Goal: Task Accomplishment & Management: Manage account settings

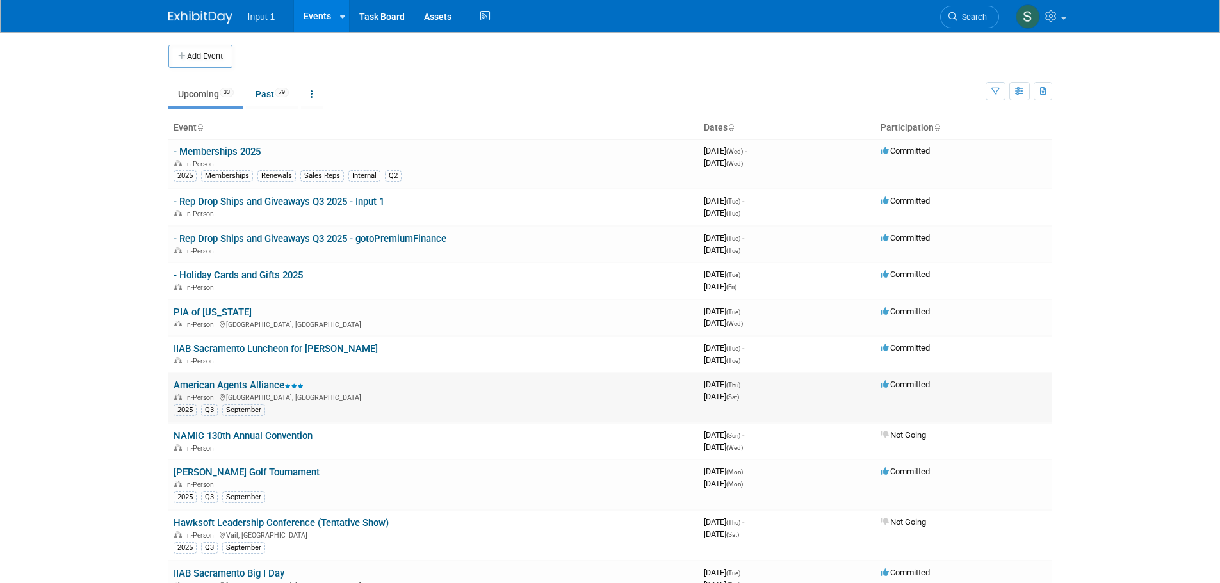
scroll to position [320, 0]
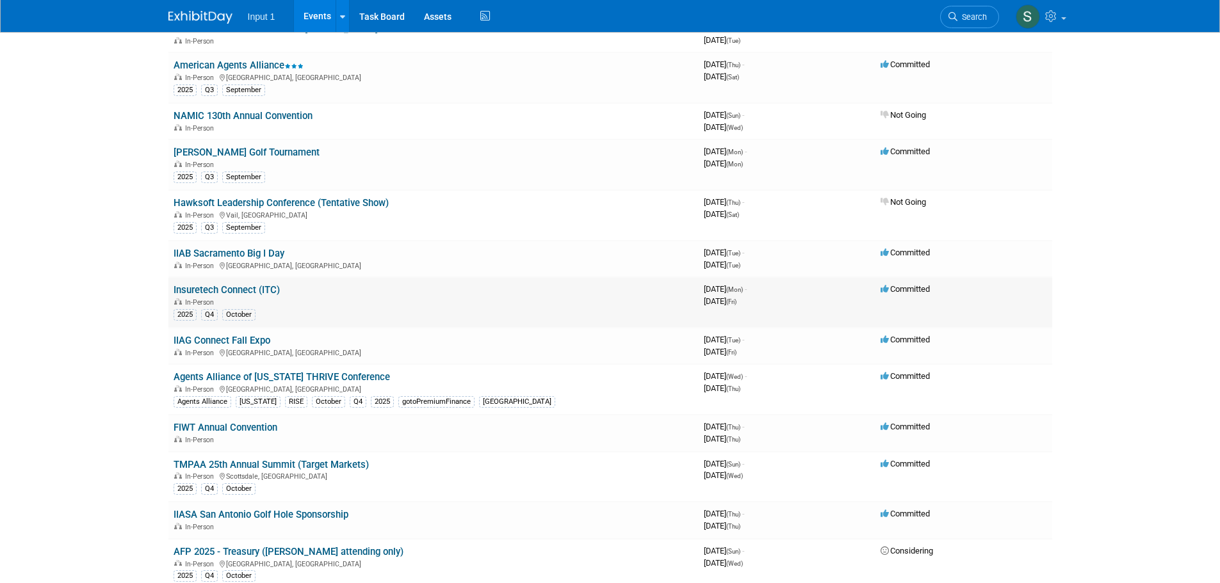
click at [234, 292] on link "Insuretech Connect (ITC)" at bounding box center [227, 290] width 106 height 12
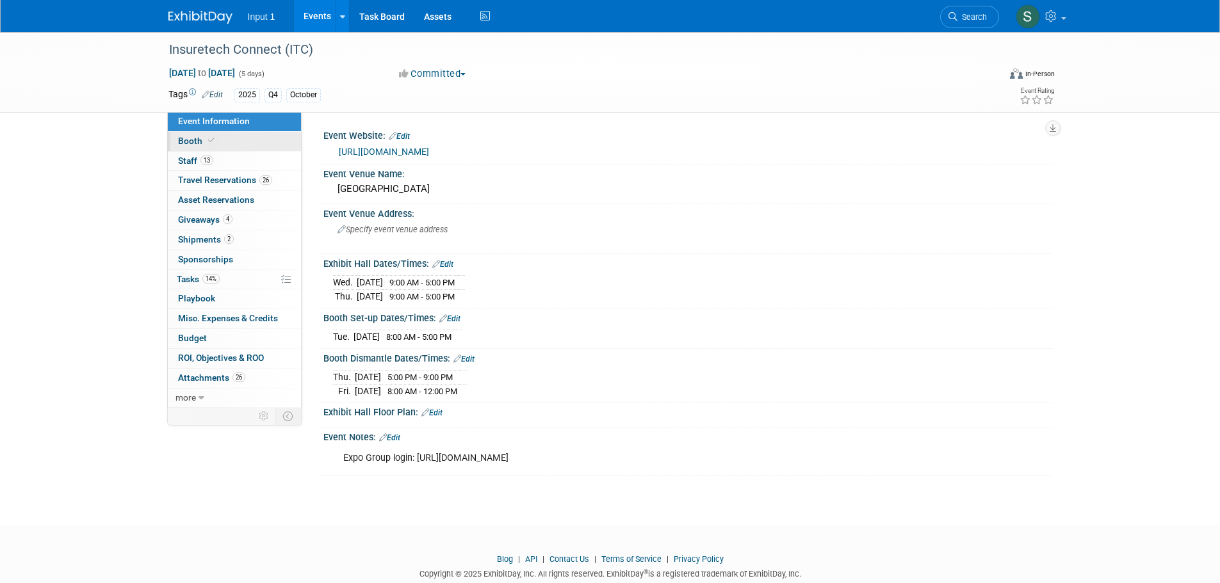
click at [183, 140] on span "Booth" at bounding box center [197, 141] width 39 height 10
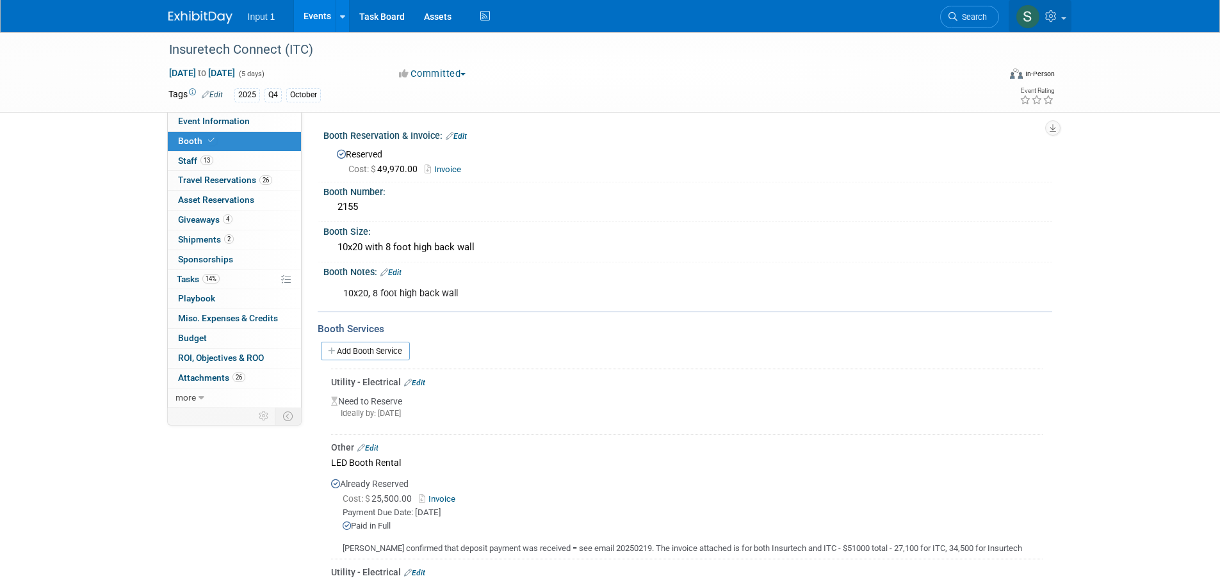
click at [1066, 18] on span at bounding box center [1063, 18] width 5 height 3
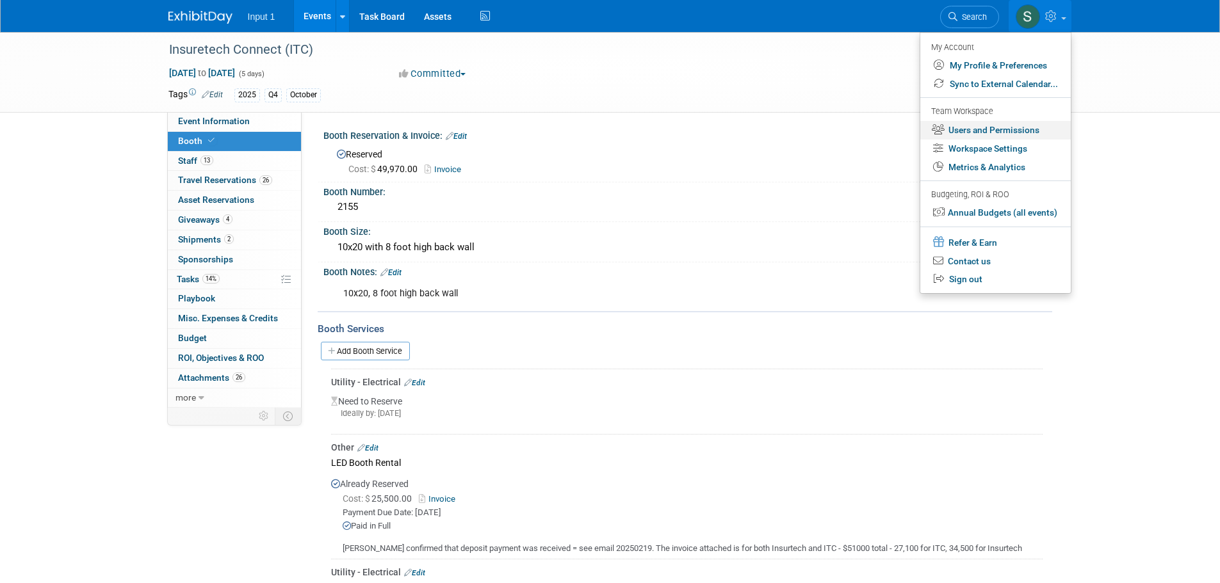
click at [987, 129] on link "Users and Permissions" at bounding box center [995, 130] width 150 height 19
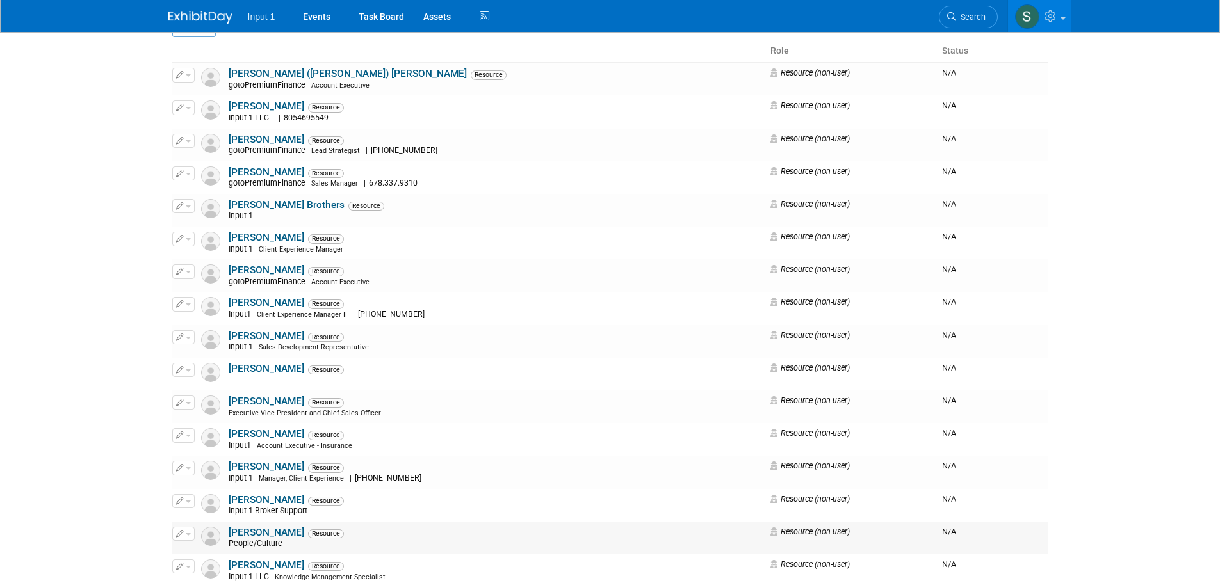
scroll to position [256, 0]
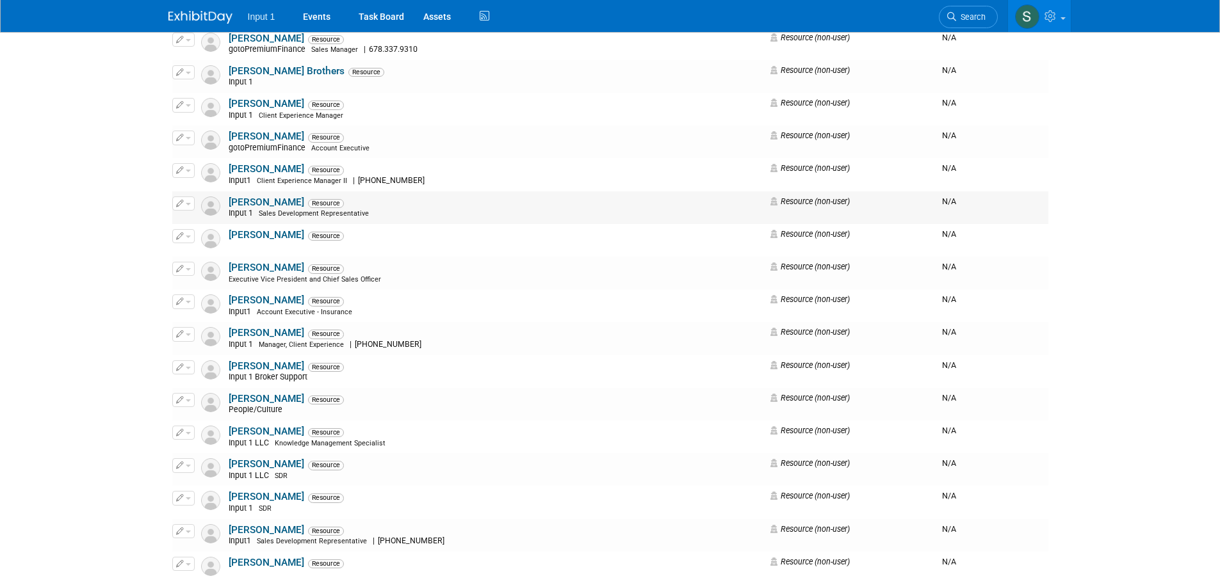
click at [257, 199] on link "Chad Williams" at bounding box center [267, 203] width 76 height 12
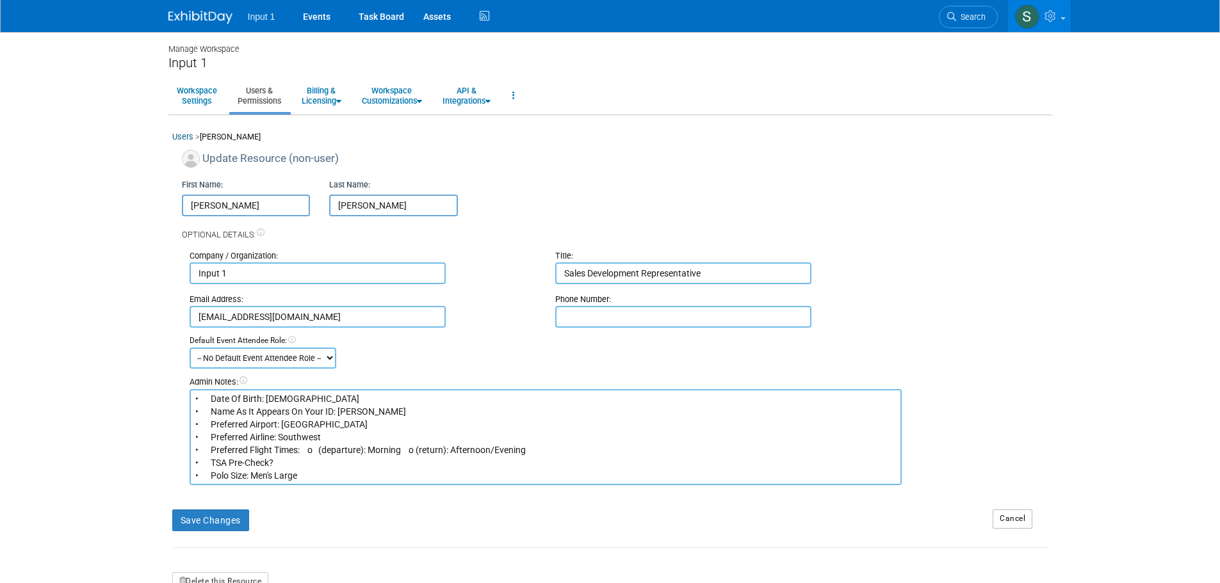
click at [574, 317] on input "text" at bounding box center [683, 317] width 256 height 22
paste input "4783960011"
click at [578, 316] on input "4783960011" at bounding box center [683, 317] width 256 height 22
click at [597, 316] on input "478-3960011" at bounding box center [683, 317] width 256 height 22
type input "478-396-0011"
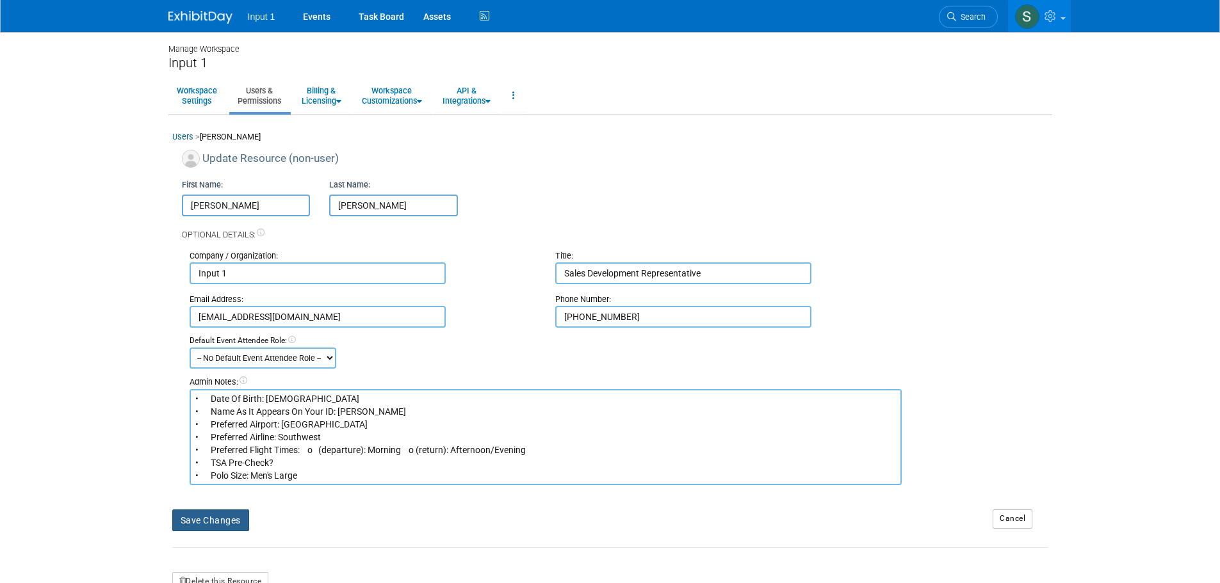
click at [232, 515] on button "Save Changes" at bounding box center [210, 521] width 77 height 22
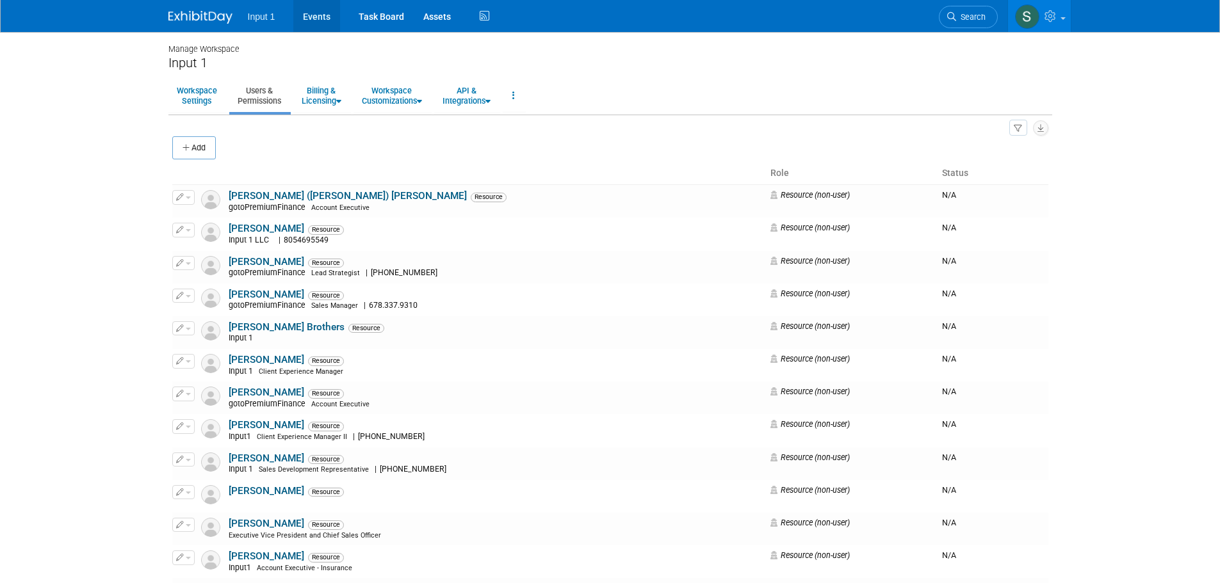
click at [315, 20] on link "Events" at bounding box center [316, 16] width 47 height 32
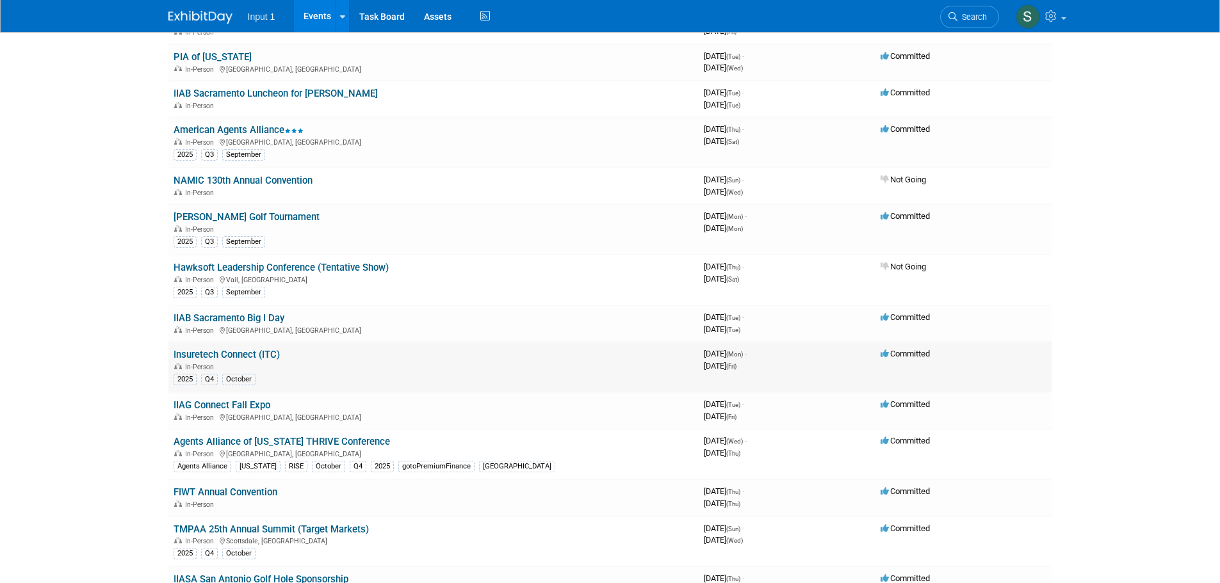
scroll to position [256, 0]
click at [229, 358] on link "Insuretech Connect (ITC)" at bounding box center [227, 354] width 106 height 12
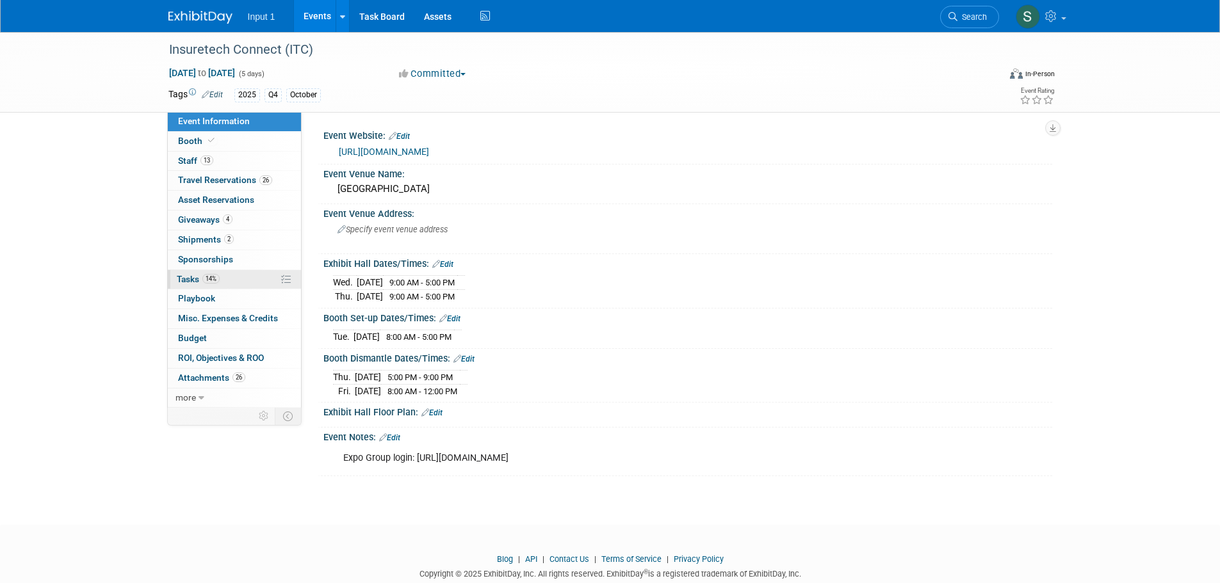
click at [193, 280] on span "Tasks 14%" at bounding box center [198, 279] width 43 height 10
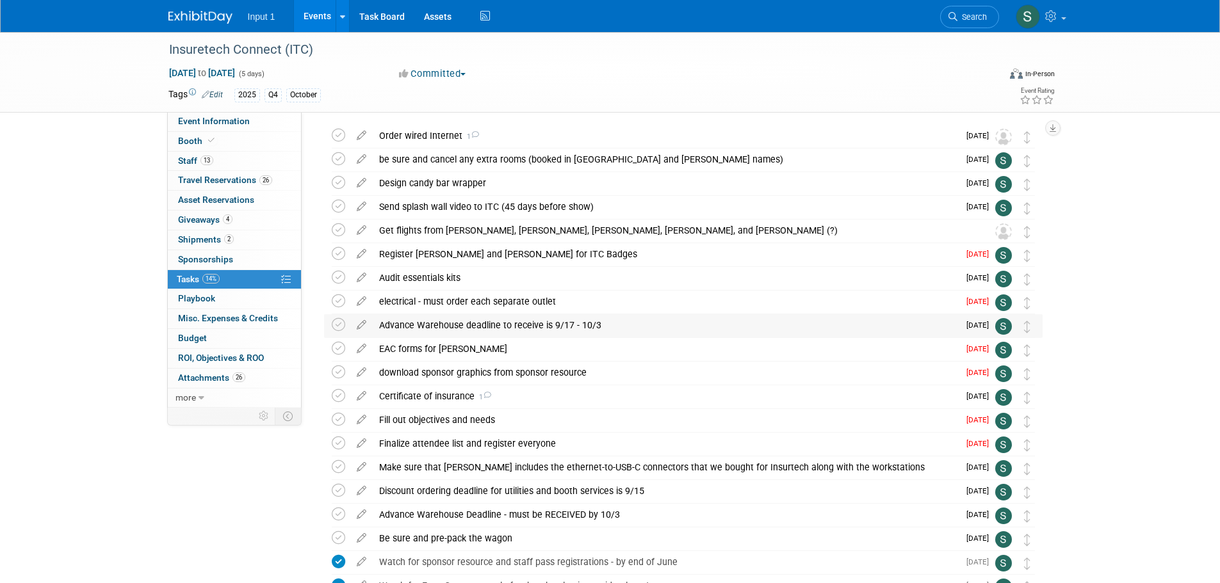
scroll to position [64, 0]
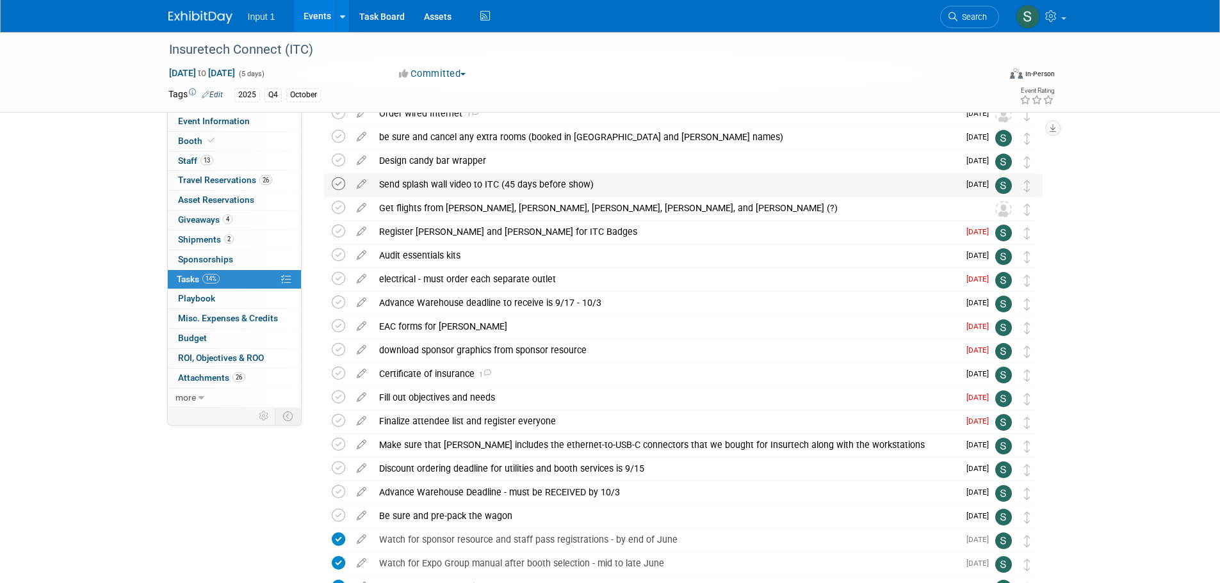
click at [341, 182] on icon at bounding box center [338, 183] width 13 height 13
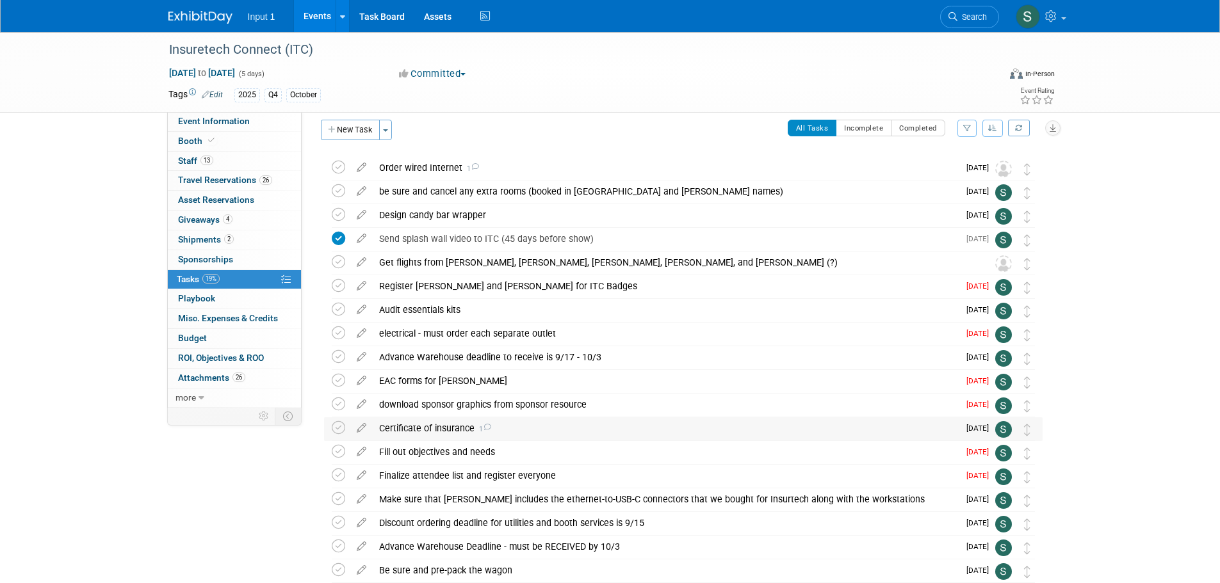
scroll to position [0, 0]
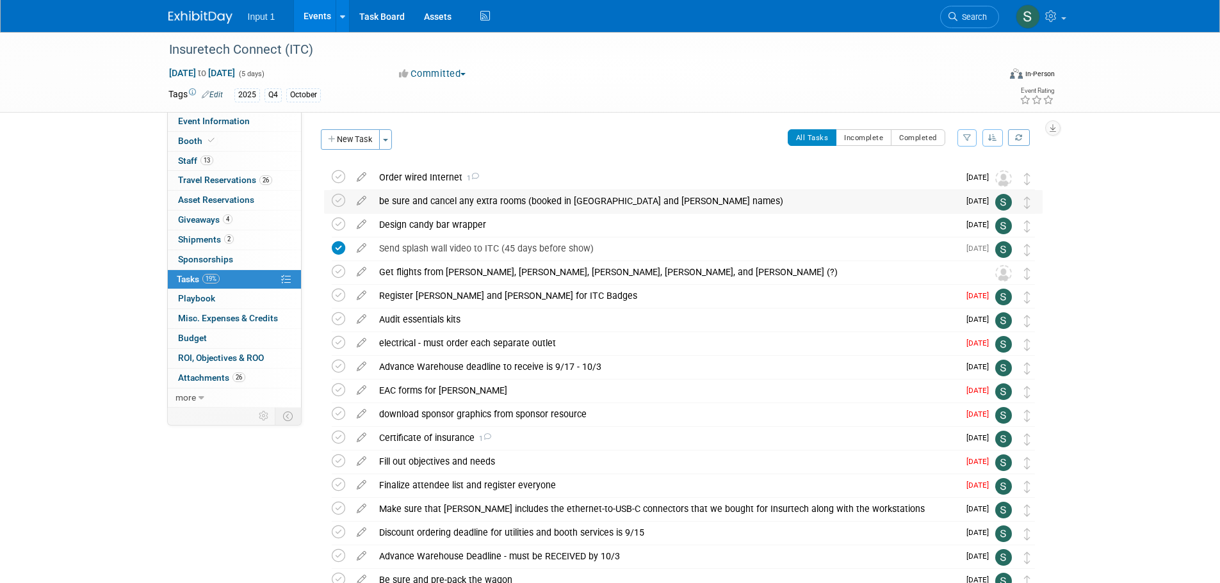
click at [704, 204] on div "be sure and cancel any extra rooms (booked in Angie and Todd Henson's names)" at bounding box center [666, 201] width 586 height 22
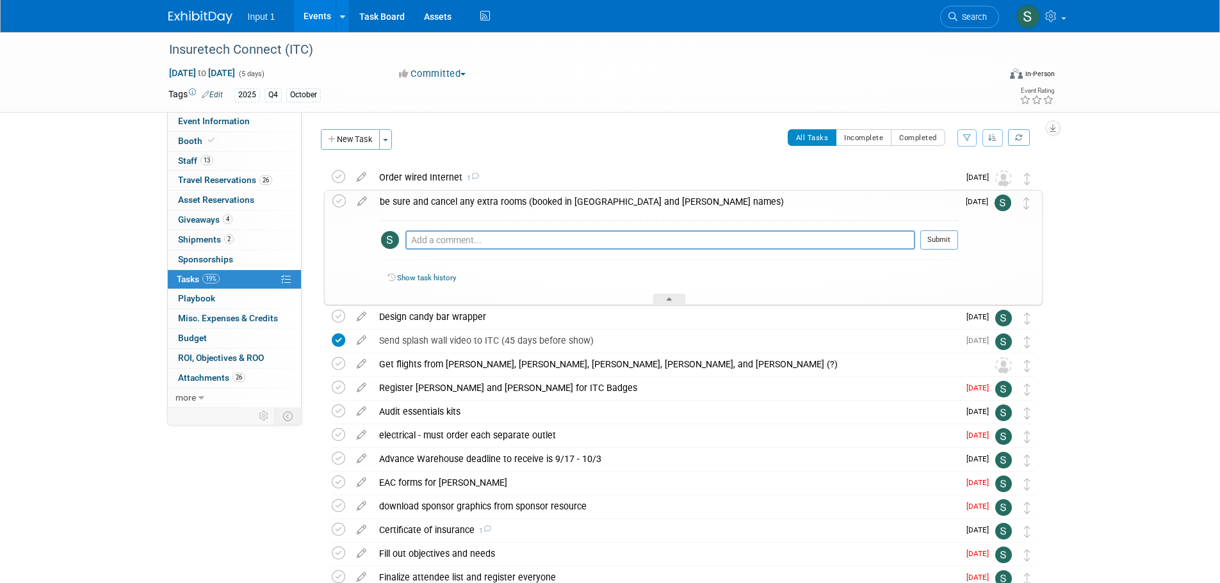
click at [1131, 380] on div "Insuretech Connect (ITC) Oct 13, 2025 to Oct 17, 2025 (5 days) Oct 13, 2025 to …" at bounding box center [610, 433] width 1220 height 802
click at [364, 134] on button "New Task" at bounding box center [350, 139] width 59 height 20
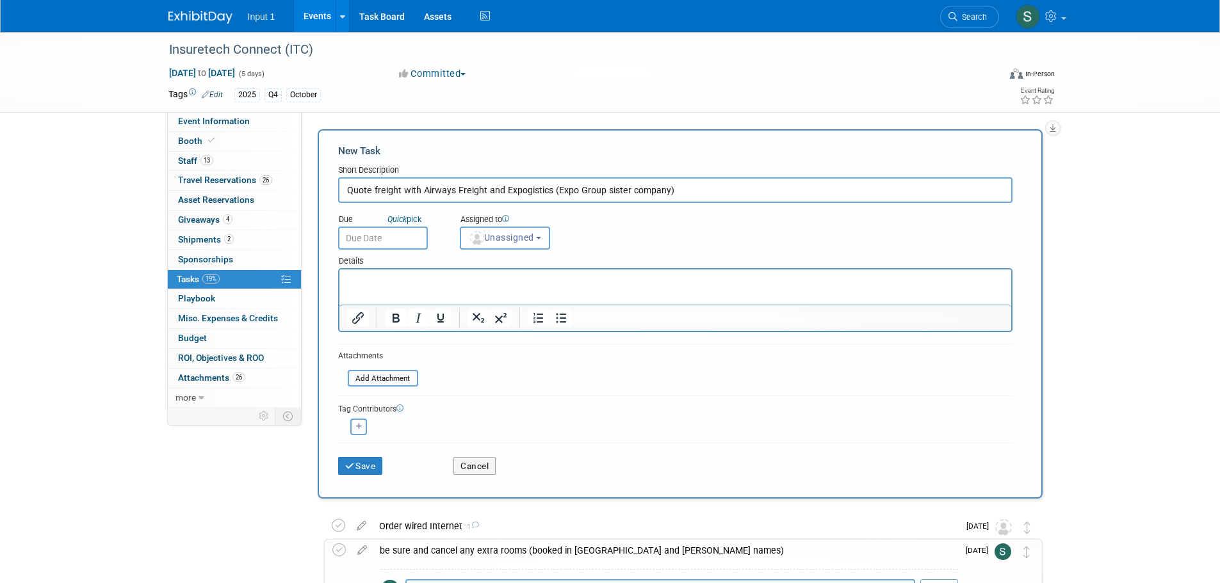
type input "Quote freight with Airways Freight and Expogistics (Expo Group sister company)"
click at [374, 288] on html at bounding box center [675, 279] width 672 height 18
click at [548, 280] on p "https://theexpogroup.com/expogistics/" at bounding box center [674, 281] width 657 height 13
click at [539, 396] on div "Tag Contributors Susan (me) remove" at bounding box center [675, 415] width 674 height 39
click at [415, 234] on input "text" at bounding box center [383, 238] width 90 height 23
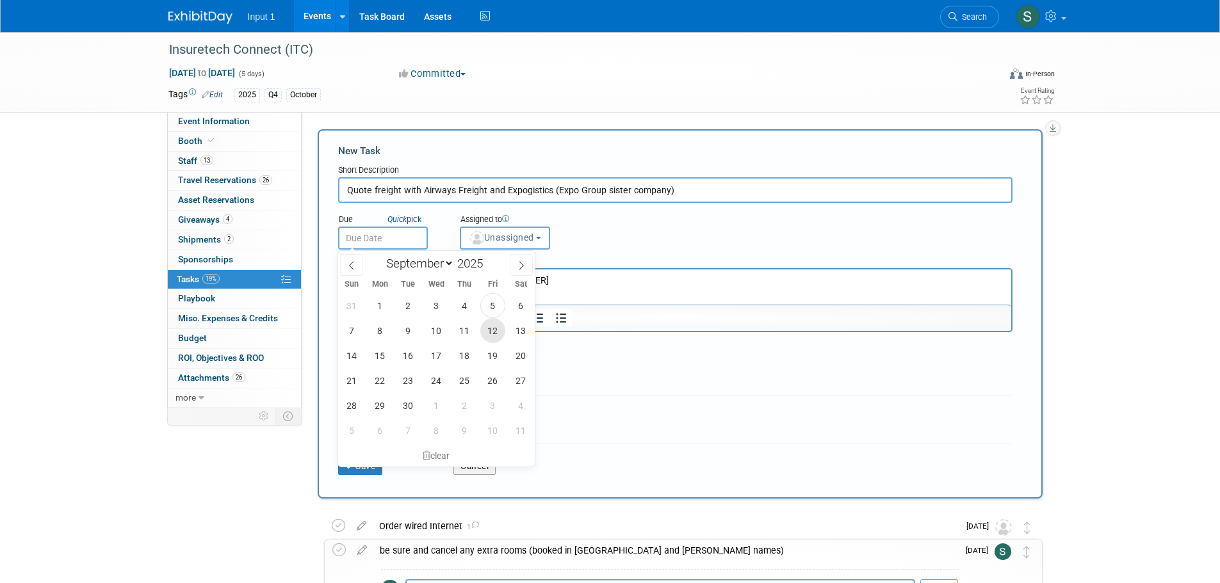
click at [493, 331] on span "12" at bounding box center [492, 330] width 25 height 25
type input "Sep 12, 2025"
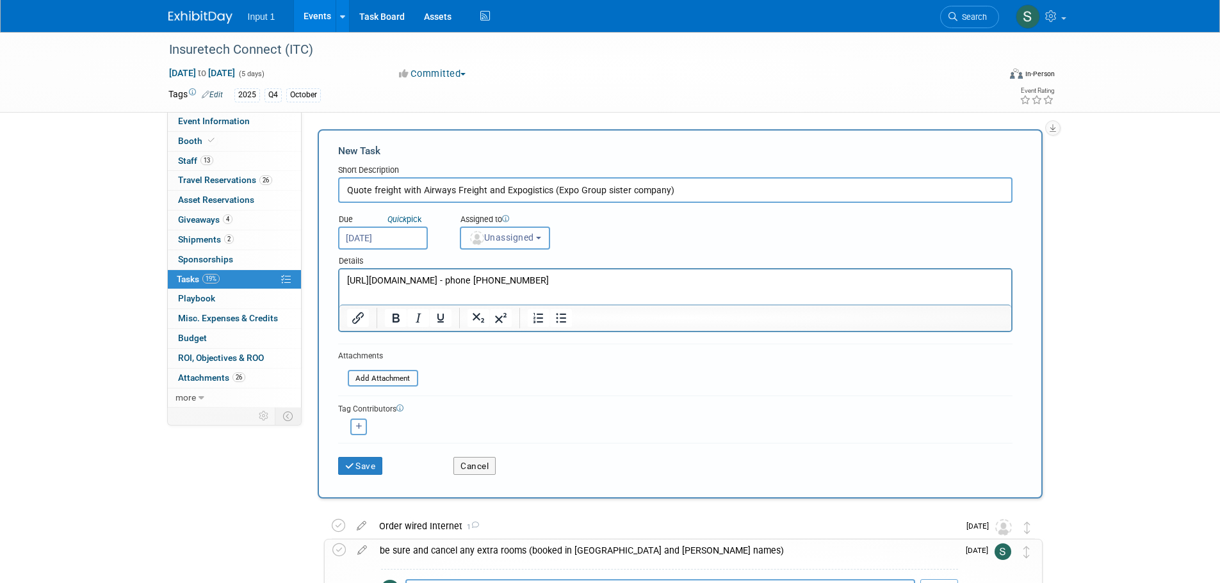
click at [530, 241] on span "Unassigned" at bounding box center [501, 237] width 65 height 10
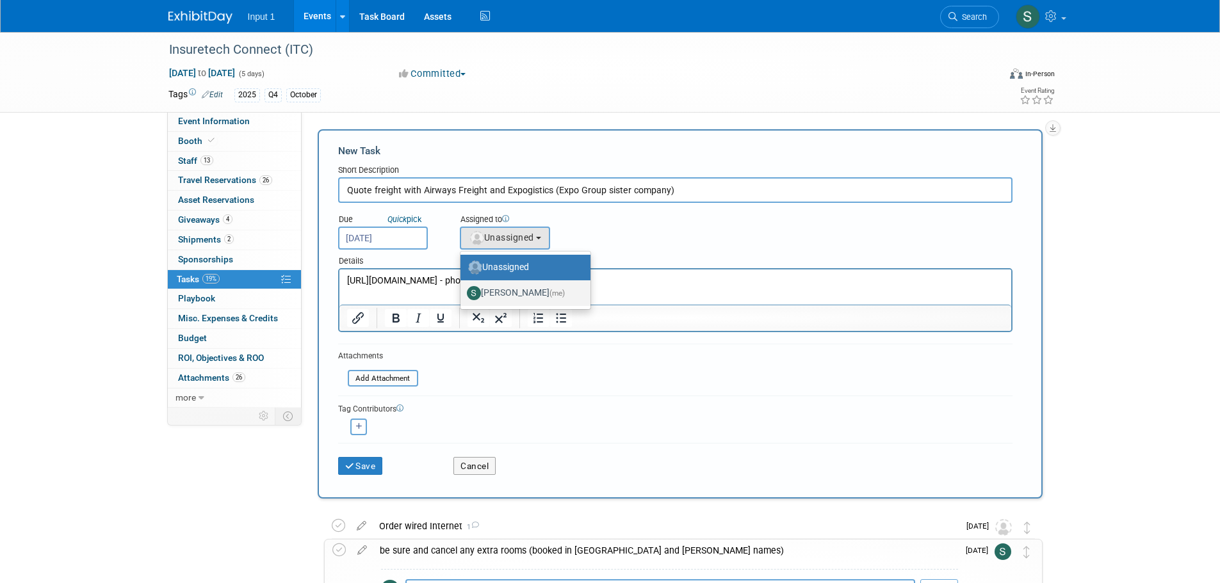
drag, startPoint x: 515, startPoint y: 293, endPoint x: 173, endPoint y: 28, distance: 432.7
click at [515, 293] on label "Susan Stout (me)" at bounding box center [522, 293] width 111 height 20
click at [462, 293] on input "Susan Stout (me)" at bounding box center [458, 292] width 8 height 8
select select "7b485153-a8c5-4bc0-a404-8d0521ee698e"
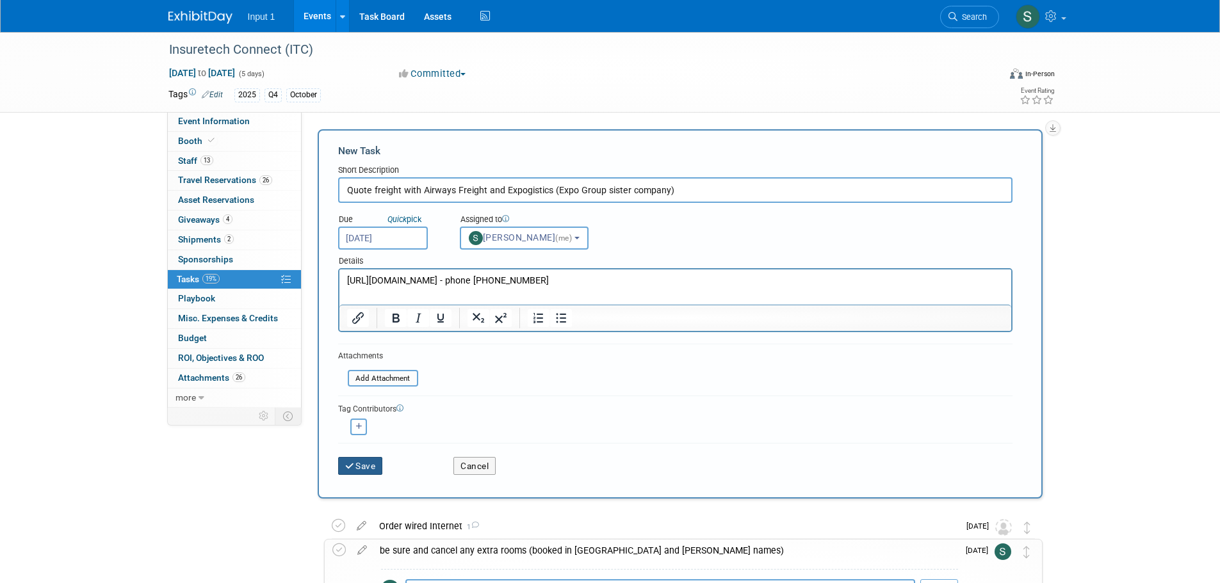
click at [349, 457] on button "Save" at bounding box center [360, 466] width 45 height 18
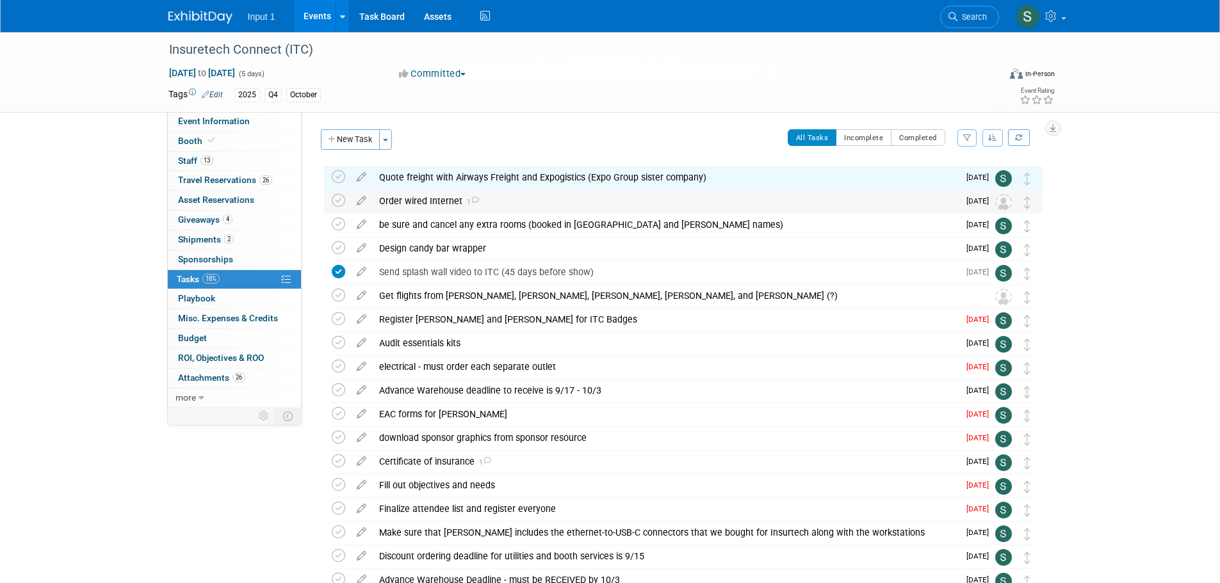
click at [403, 200] on div "Order wired Internet 1" at bounding box center [666, 201] width 586 height 22
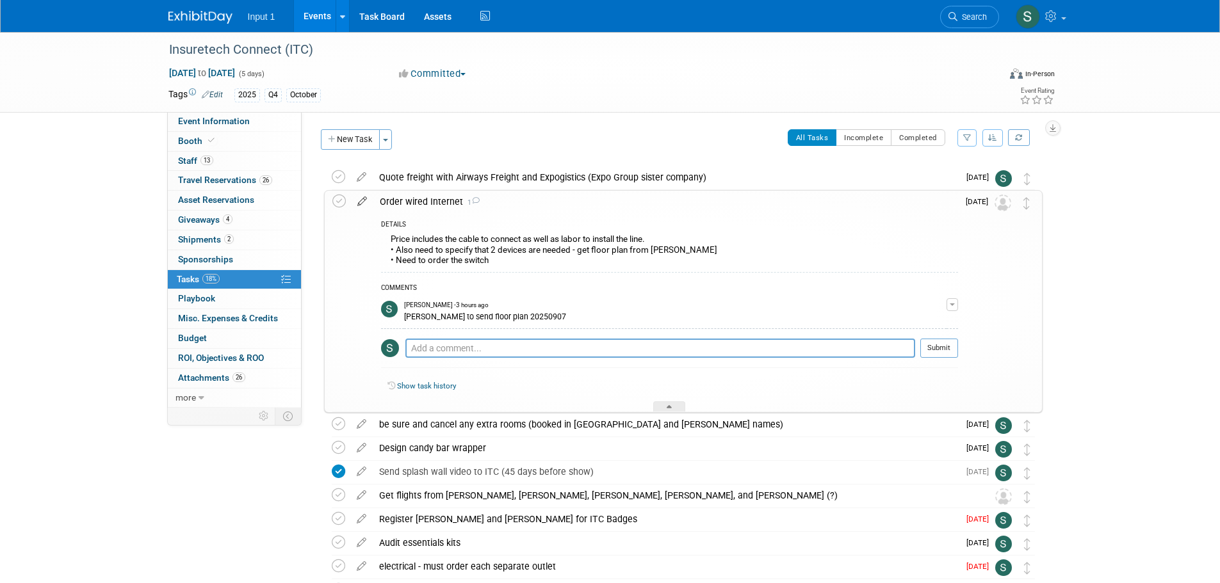
click at [369, 200] on icon at bounding box center [362, 199] width 22 height 16
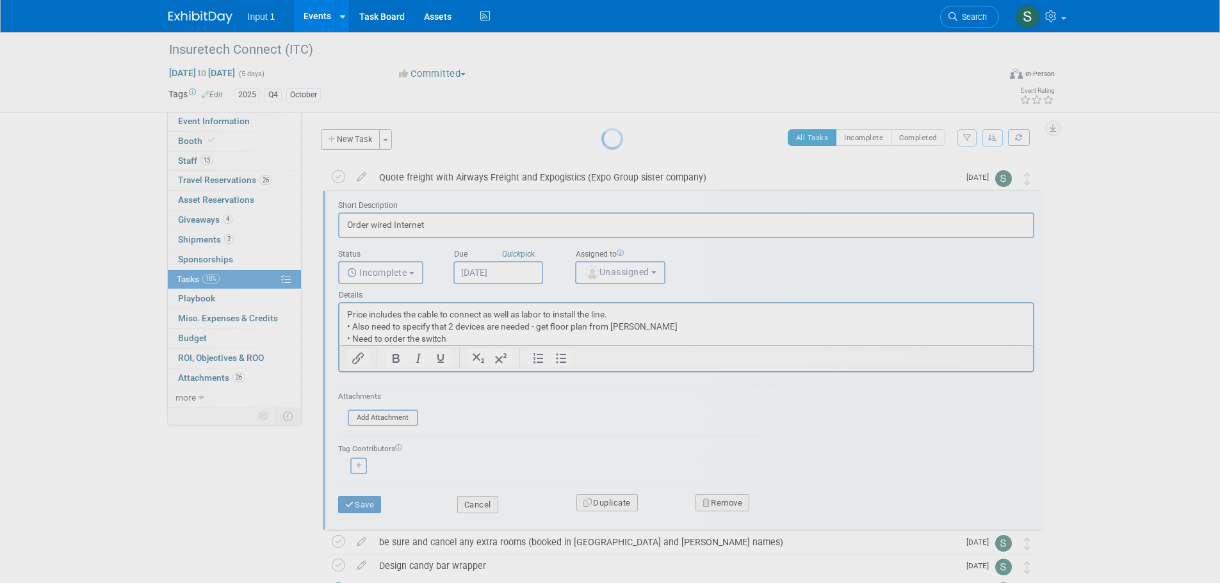
click at [361, 201] on body "Input 1 Events Add Event Bulk Upload Events Shareable Event Boards Recently Vie…" at bounding box center [610, 291] width 1220 height 583
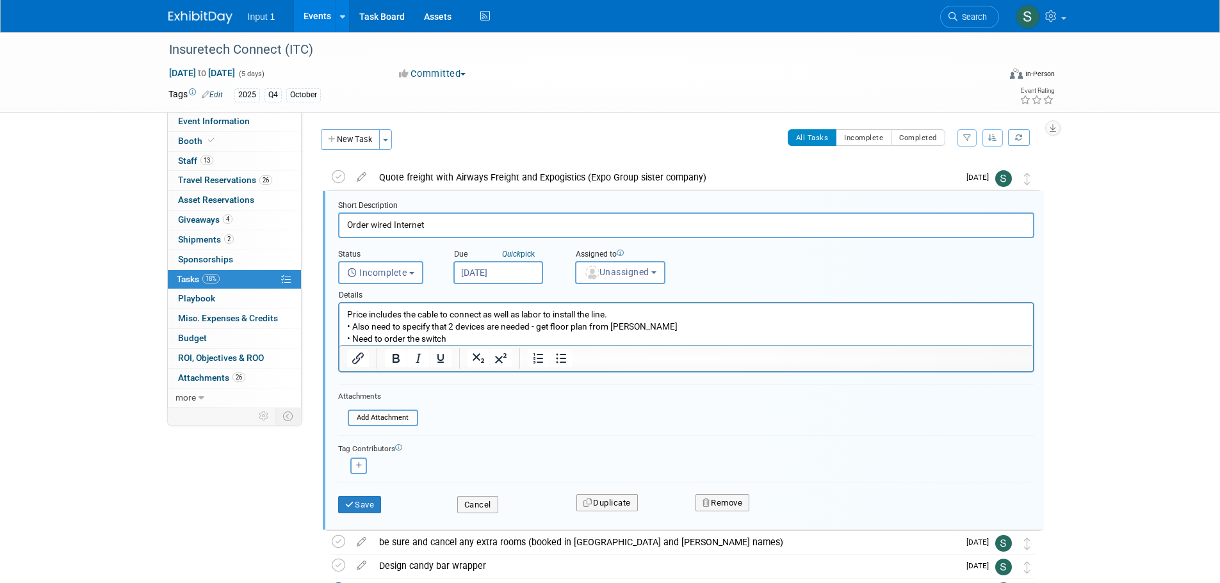
scroll to position [3, 0]
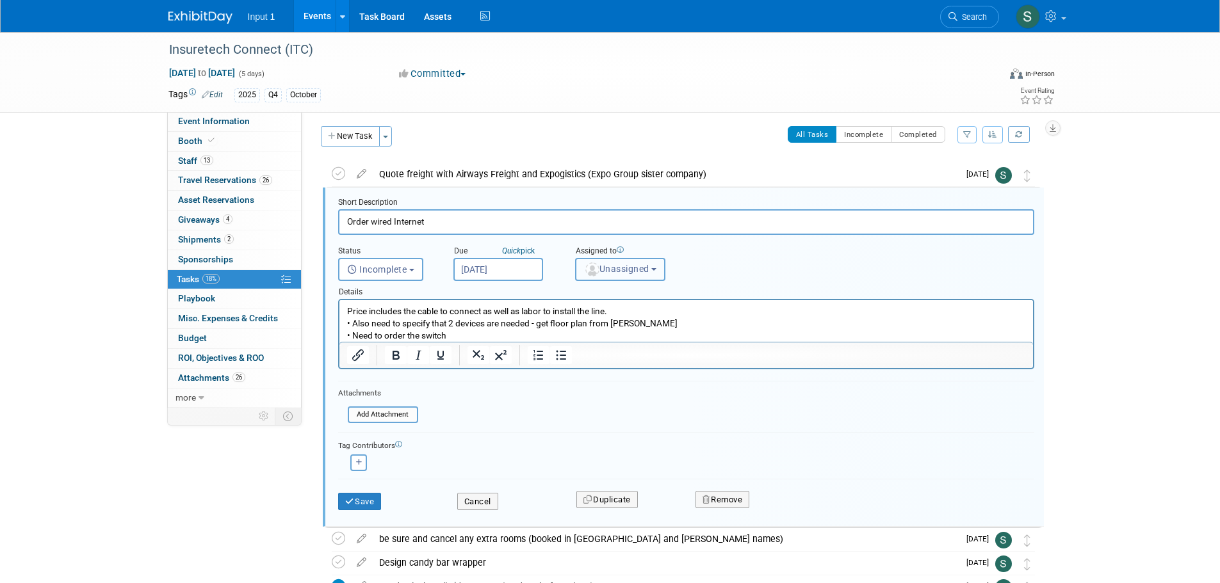
click at [628, 264] on span "Unassigned" at bounding box center [616, 269] width 65 height 10
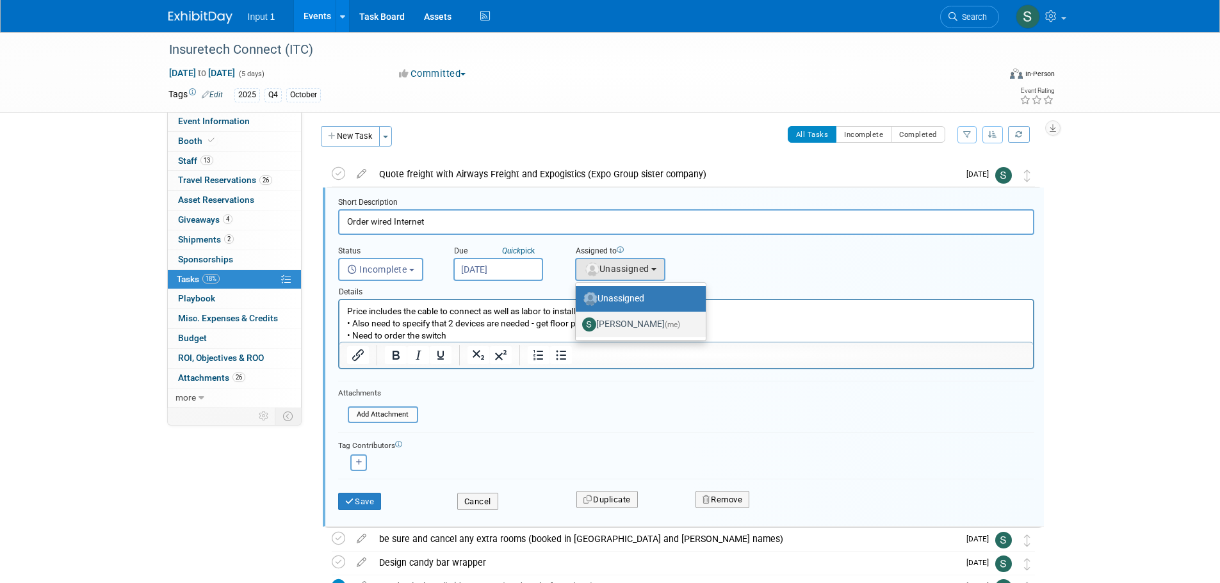
click at [620, 317] on label "Susan Stout (me)" at bounding box center [637, 324] width 111 height 20
click at [578, 319] on input "Susan Stout (me)" at bounding box center [573, 323] width 8 height 8
select select "7b485153-a8c5-4bc0-a404-8d0521ee698e"
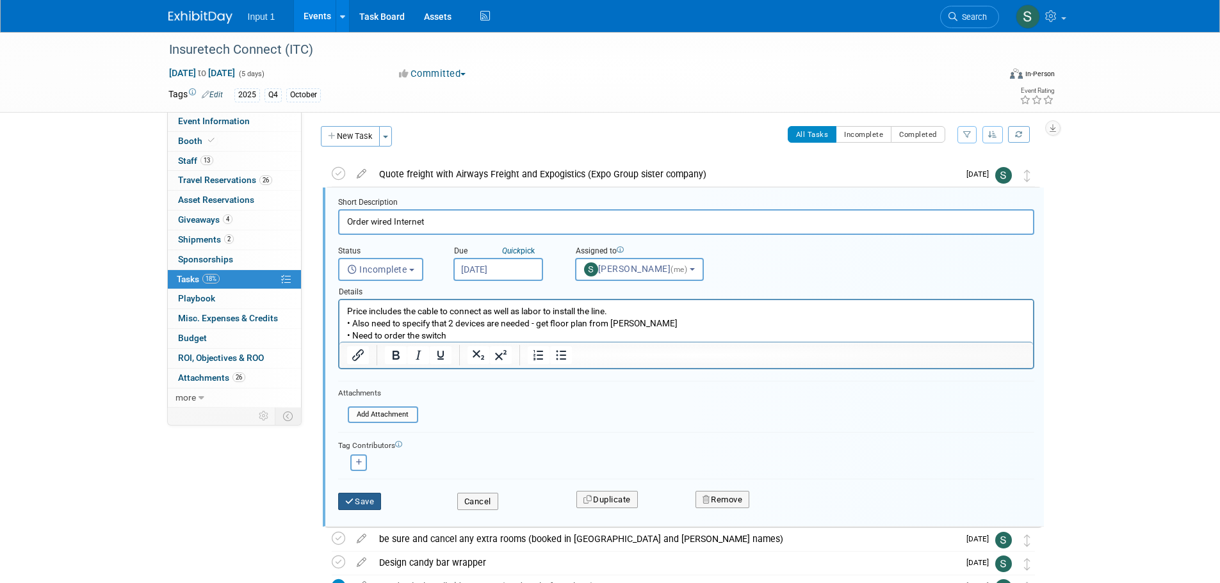
click at [360, 503] on button "Save" at bounding box center [360, 502] width 44 height 18
